Goal: Find specific page/section

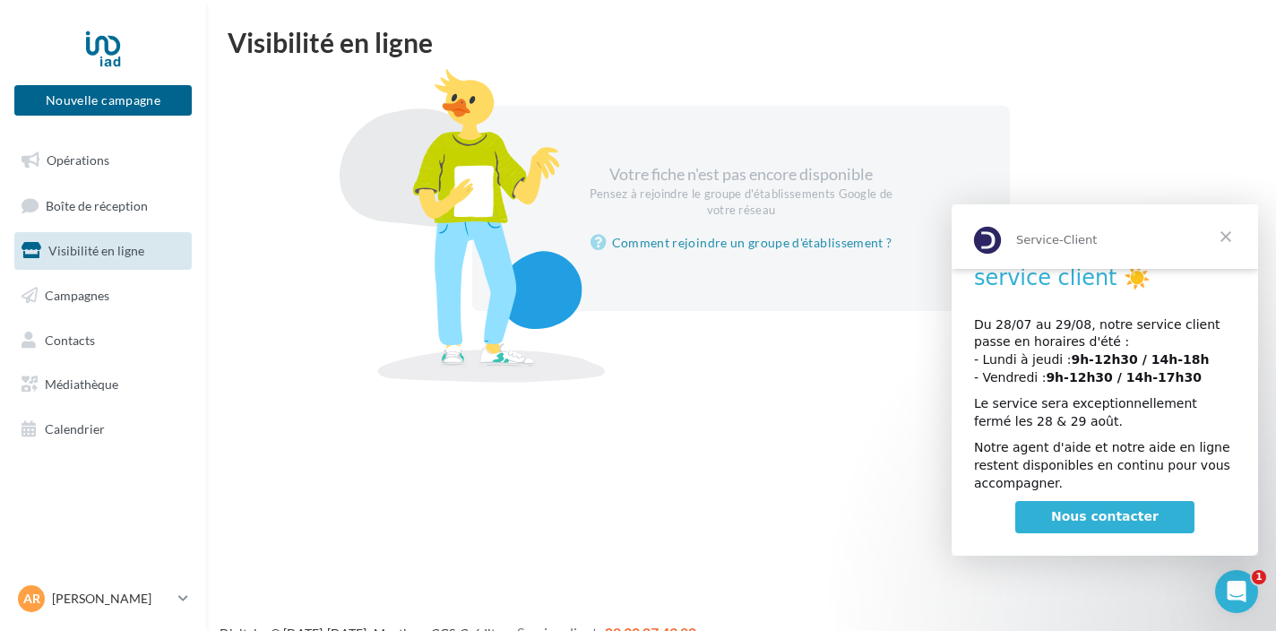
scroll to position [32, 0]
click at [1231, 237] on span "Fermer" at bounding box center [1225, 236] width 65 height 65
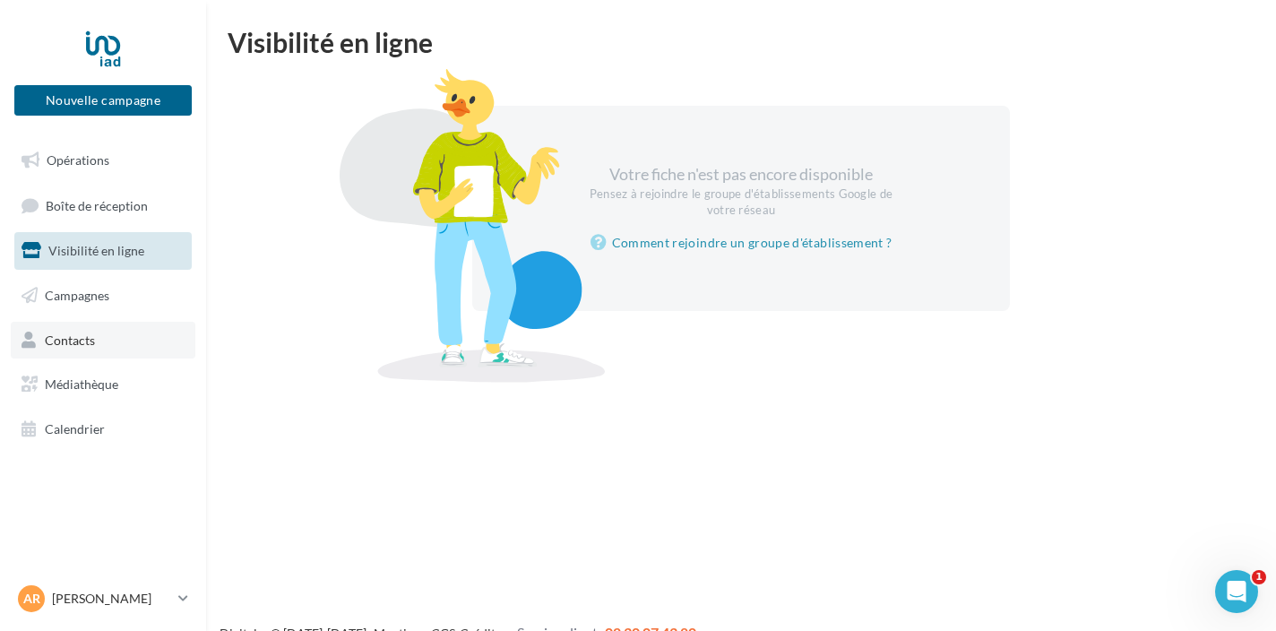
click at [103, 335] on link "Contacts" at bounding box center [103, 341] width 185 height 38
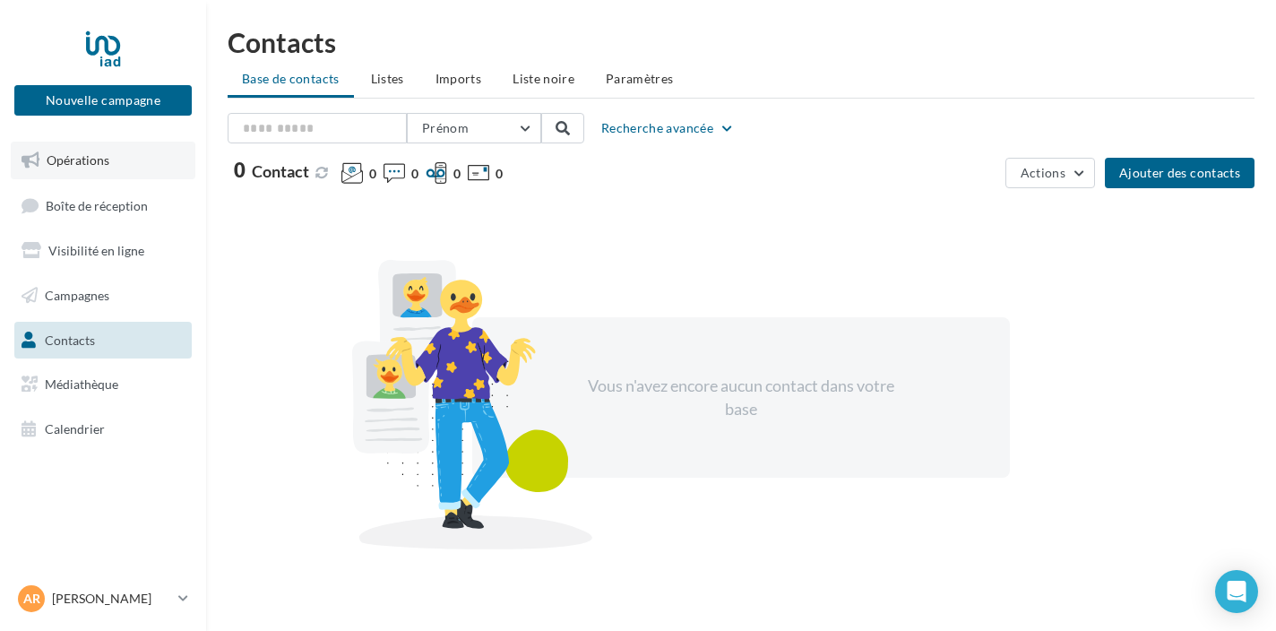
click at [117, 161] on link "Opérations" at bounding box center [103, 161] width 185 height 38
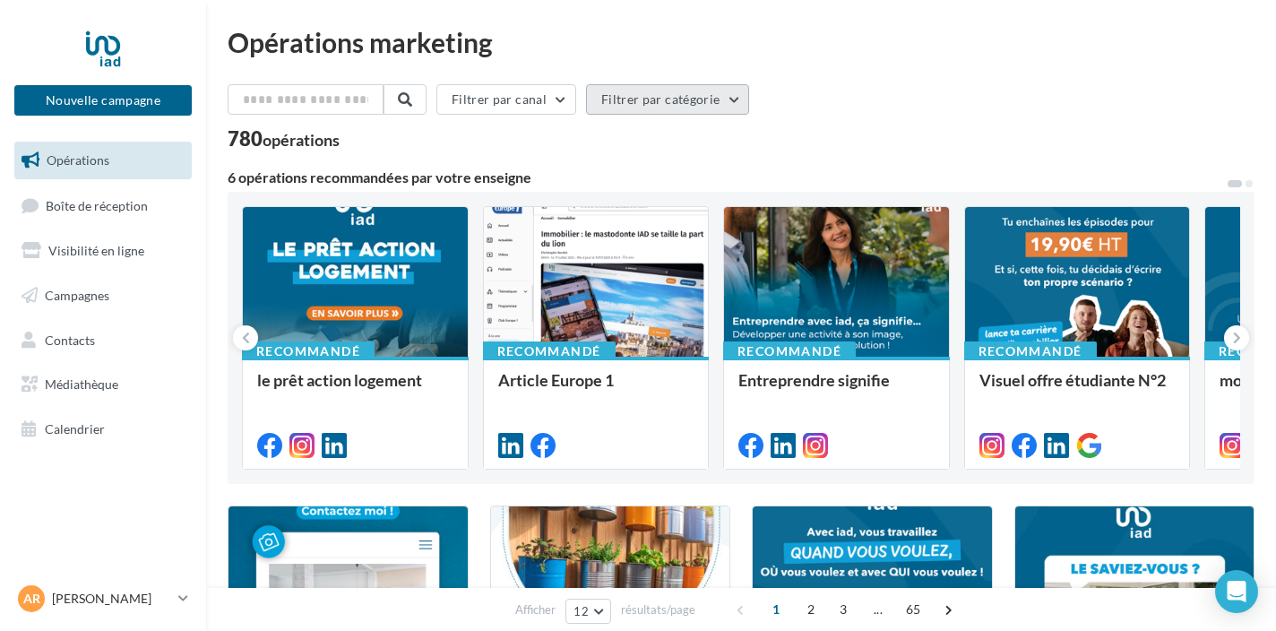
click at [643, 106] on button "Filtrer par catégorie" at bounding box center [667, 99] width 163 height 30
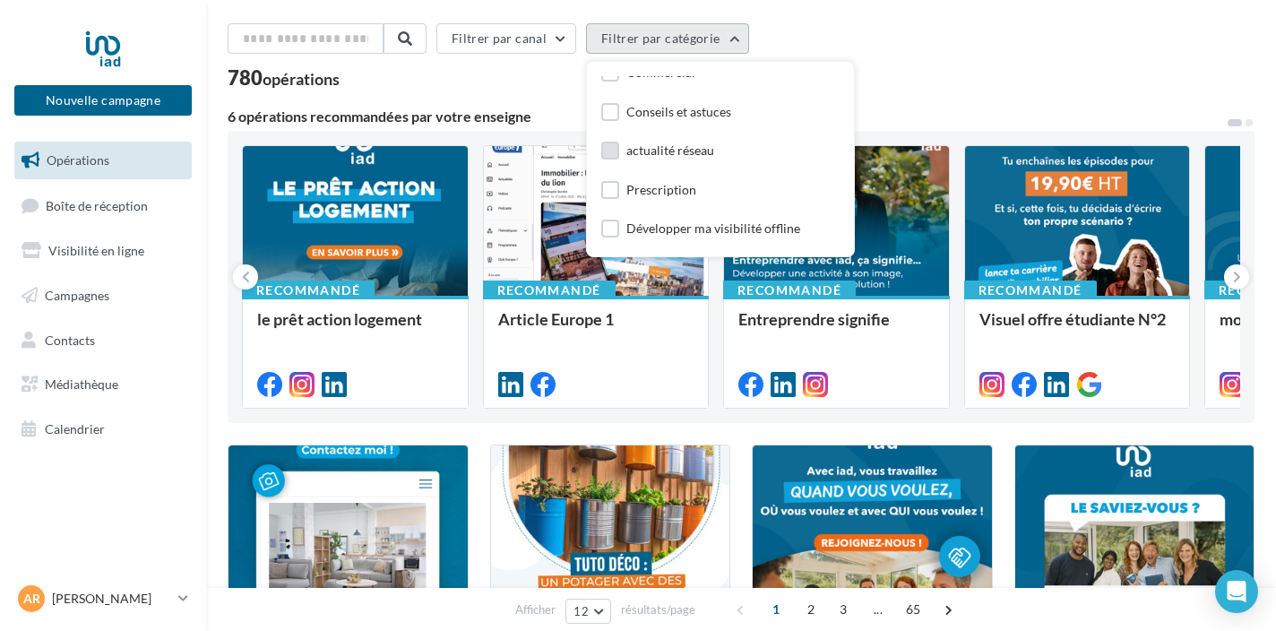
scroll to position [70, 0]
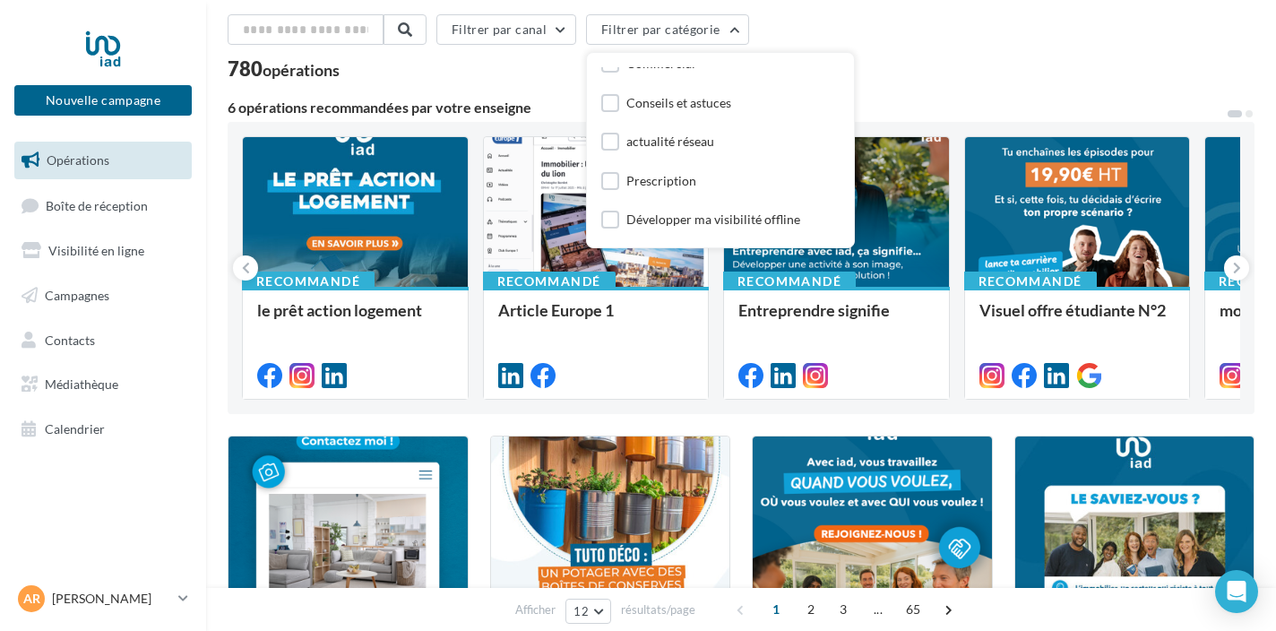
click at [898, 44] on div "Filtrer par canal Filtrer par catégorie Toutes les catégories Développer ma vis…" at bounding box center [741, 33] width 1027 height 38
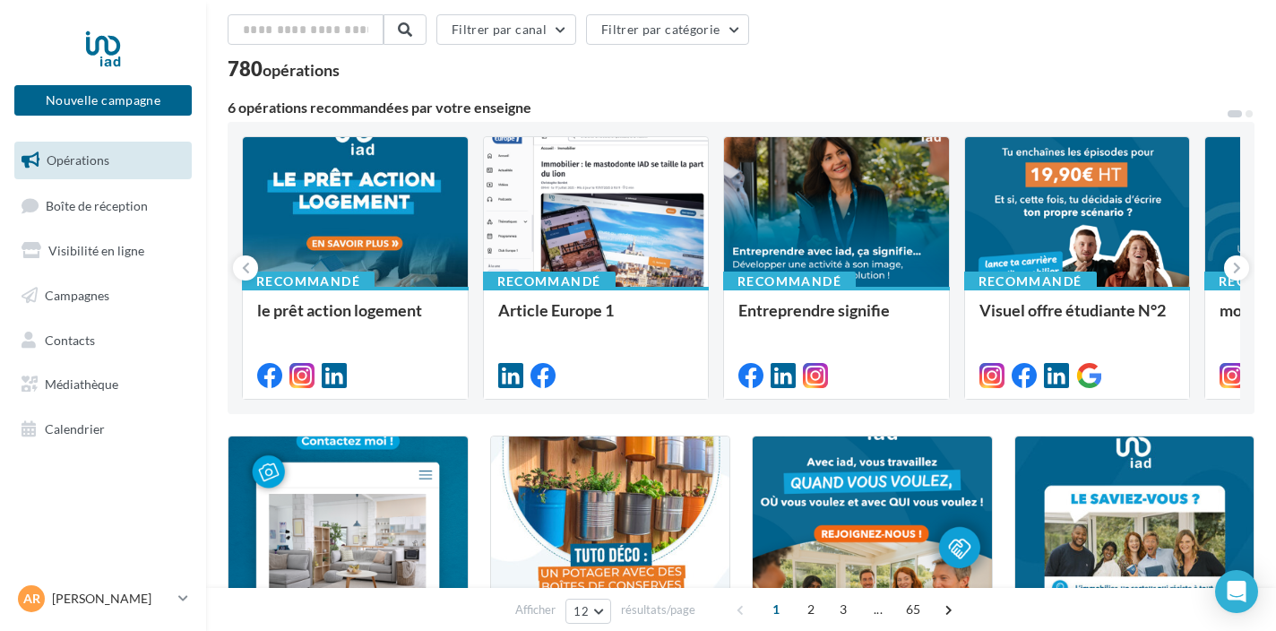
scroll to position [0, 0]
